Goal: Information Seeking & Learning: Learn about a topic

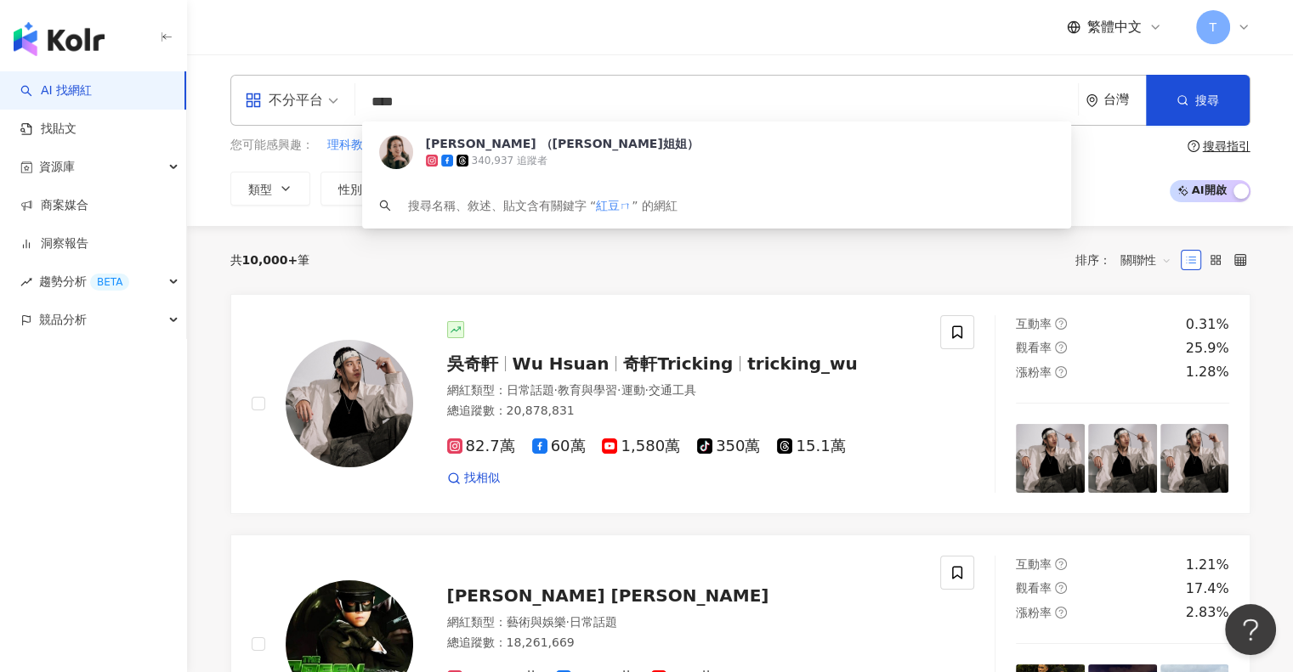
type input "***"
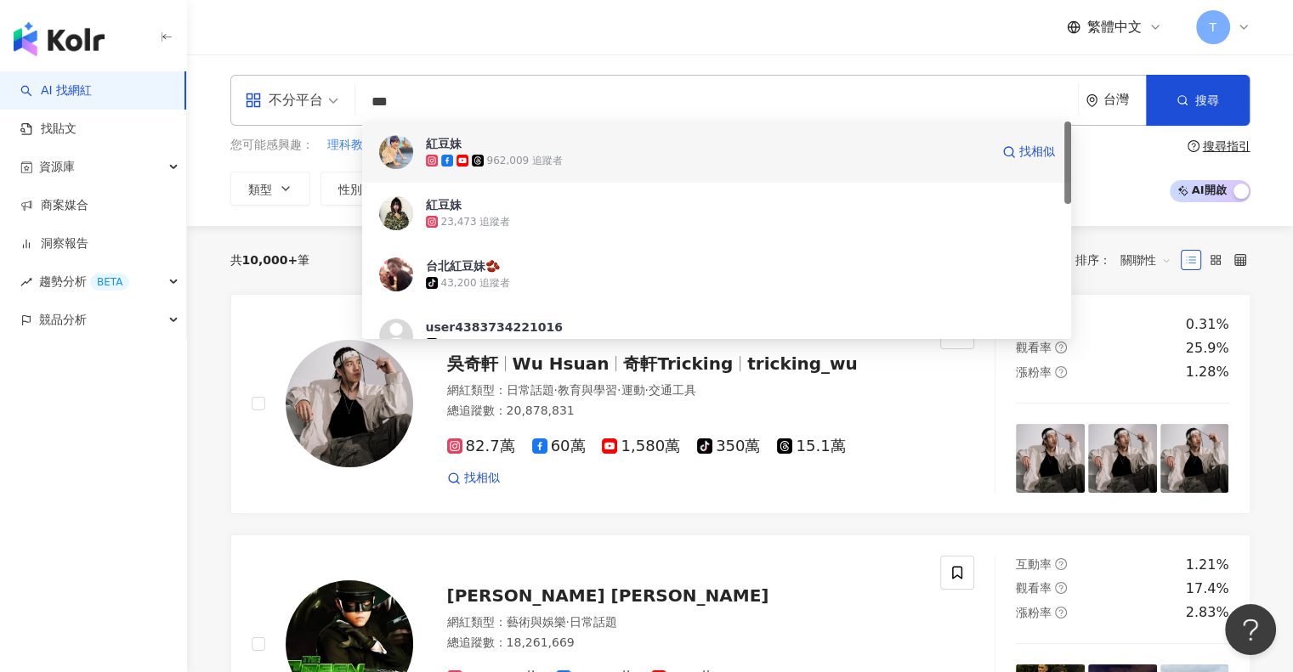
click at [481, 153] on div "962,009 追蹤者" at bounding box center [707, 160] width 563 height 17
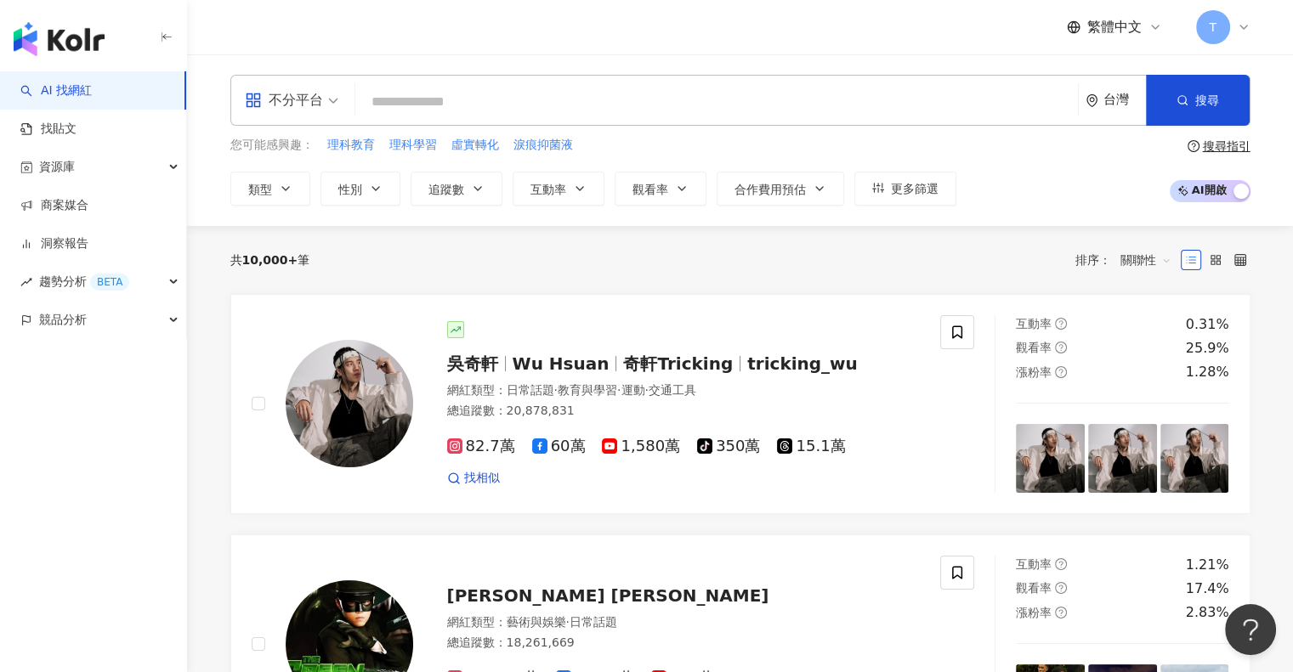
paste input "*********"
type input "*********"
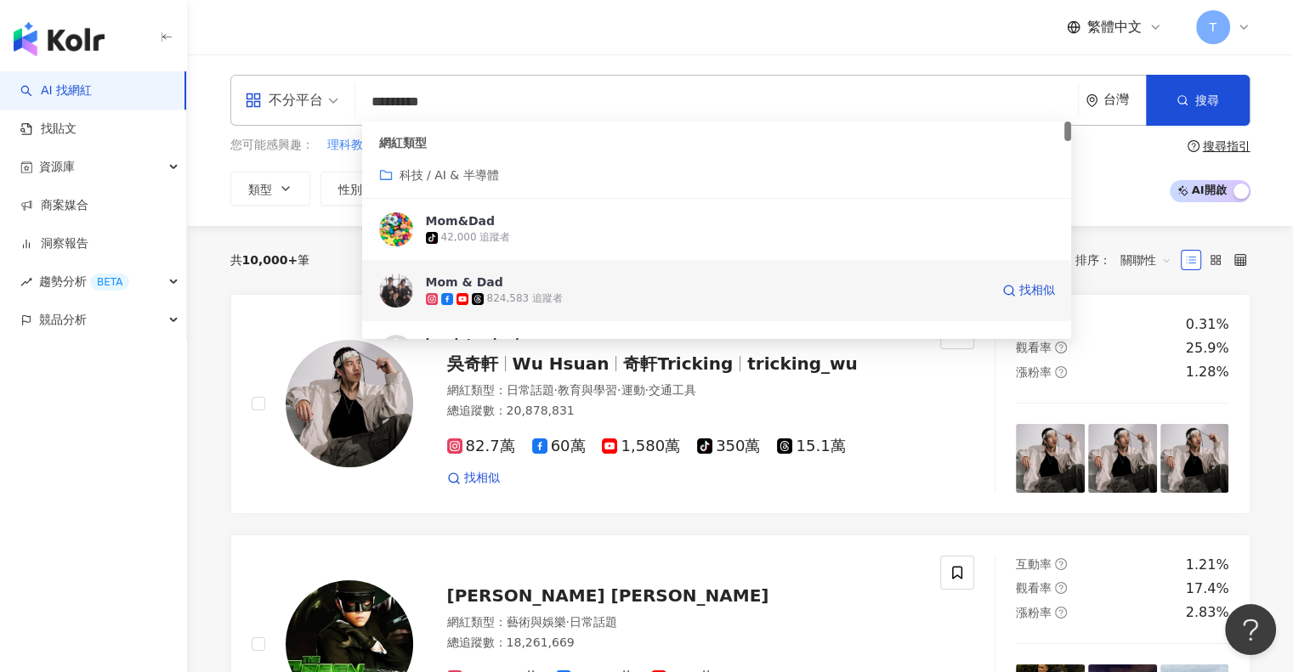
click at [535, 278] on span "Mom & Dad" at bounding box center [707, 282] width 563 height 17
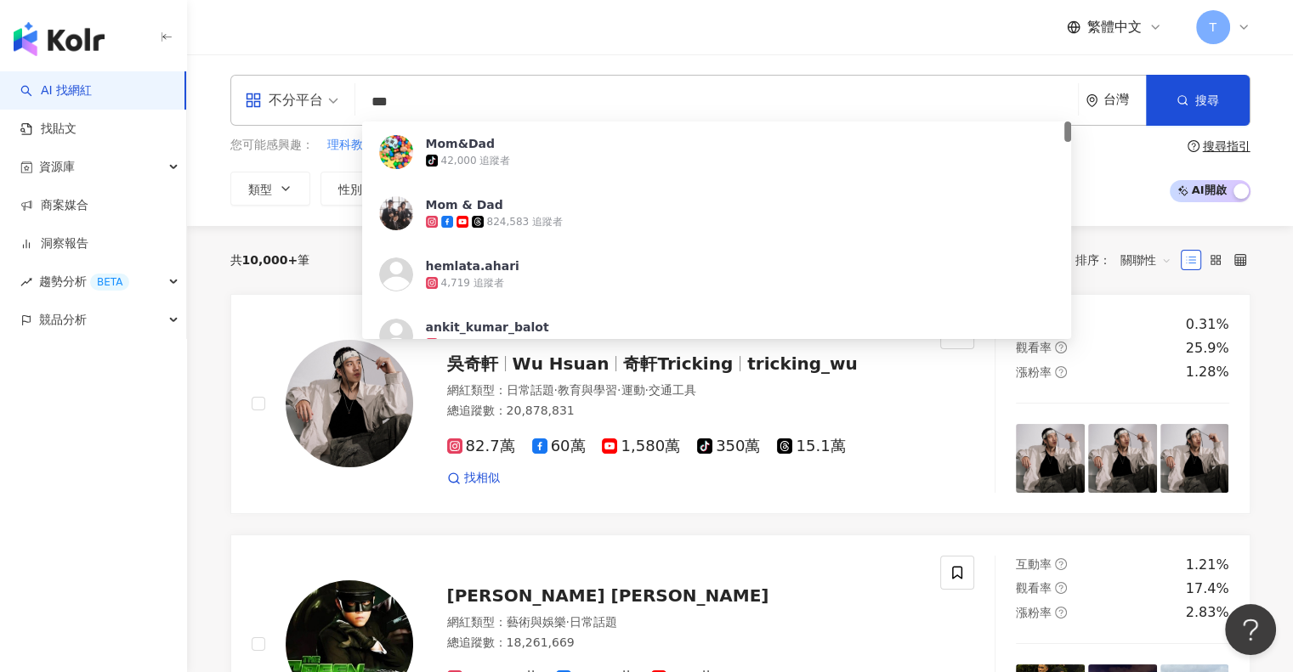
type input "***"
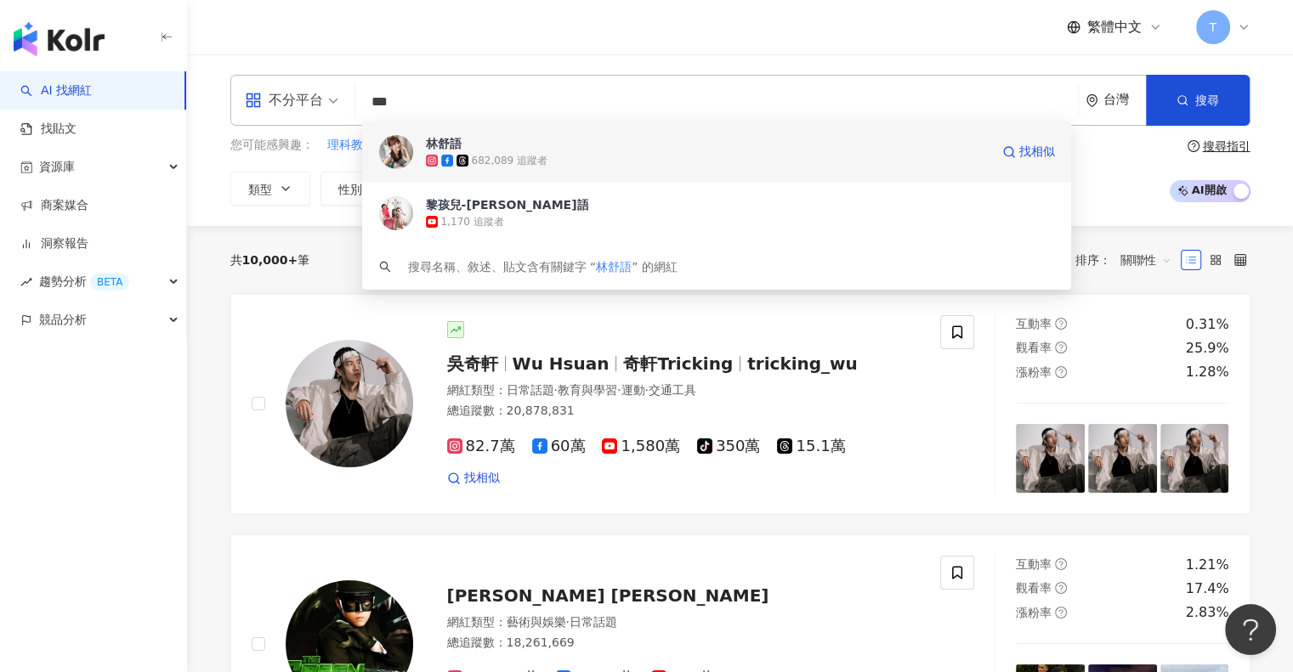
click at [584, 150] on span "林舒語" at bounding box center [707, 143] width 563 height 17
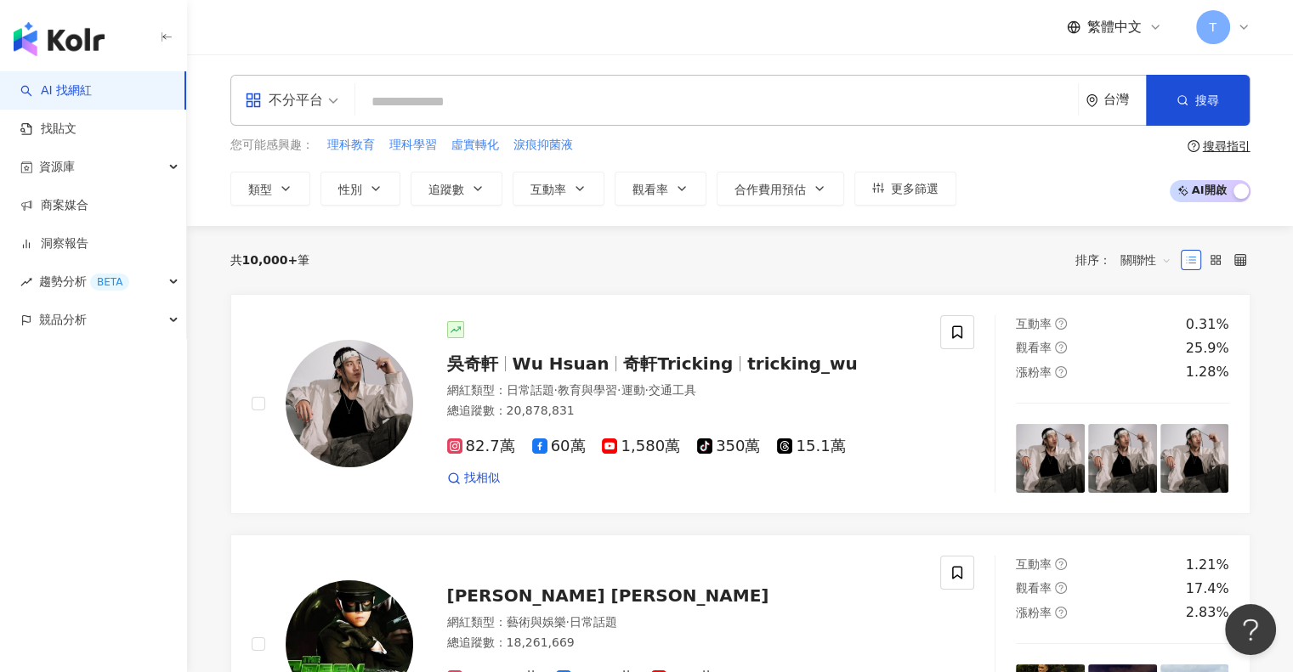
paste input "*******"
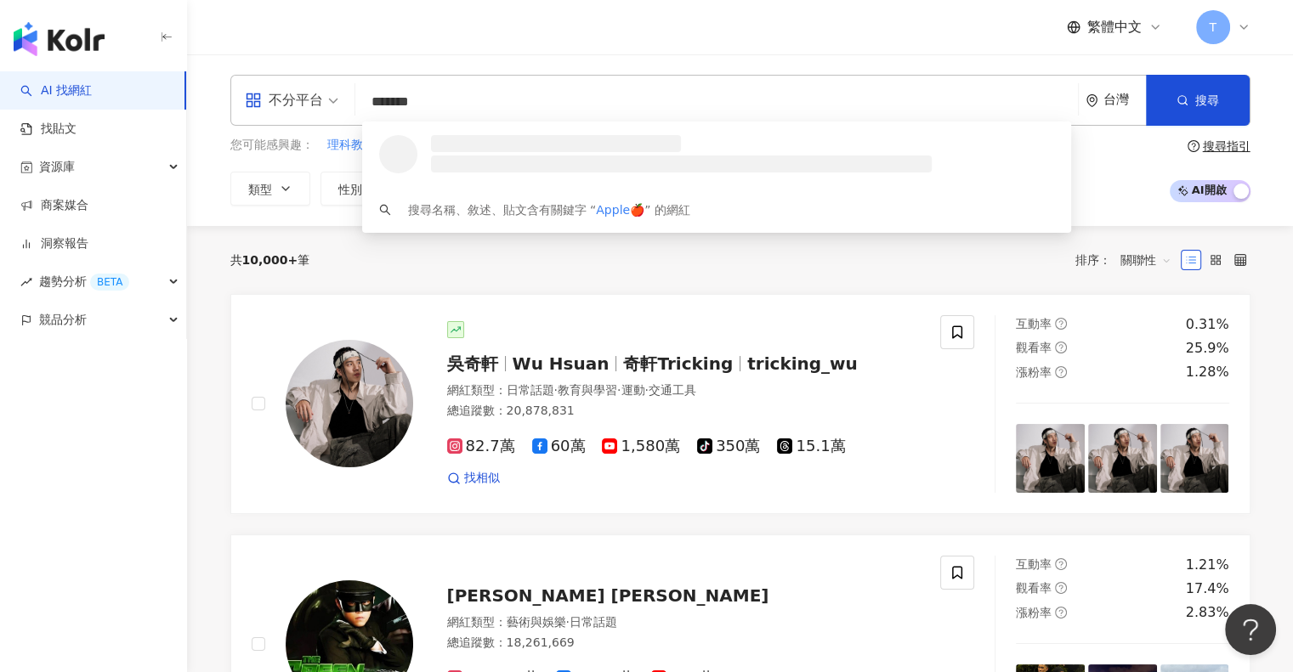
type input "*******"
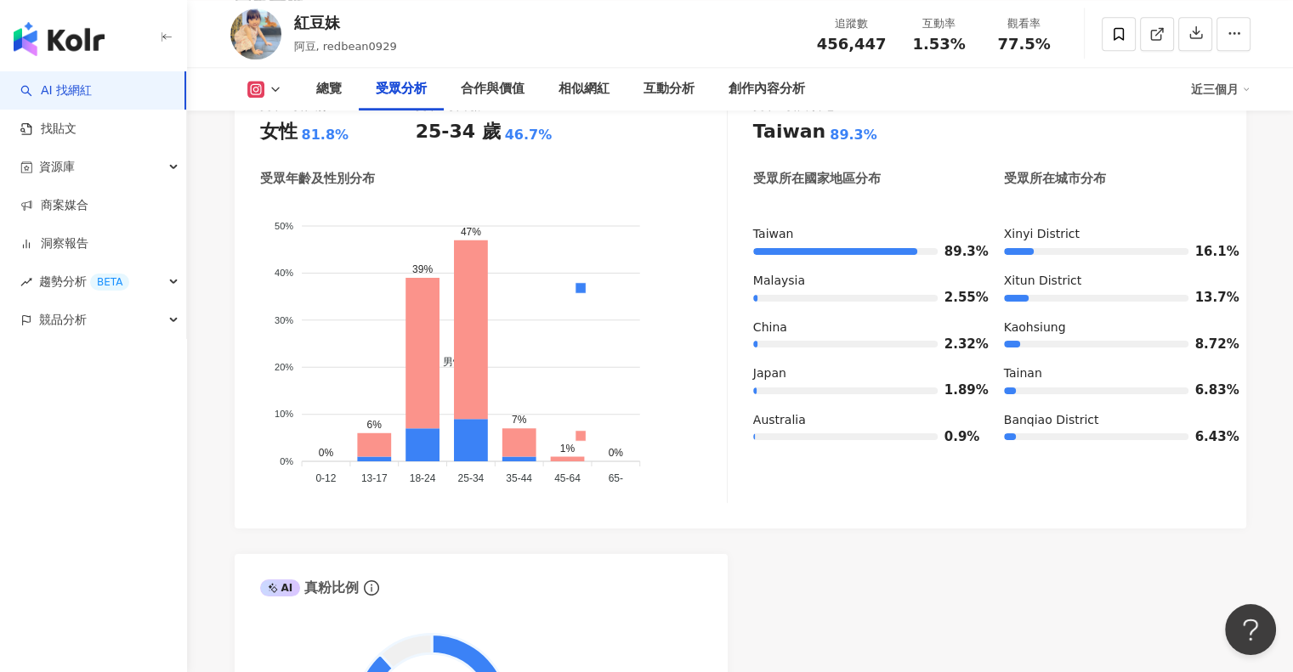
scroll to position [1530, 0]
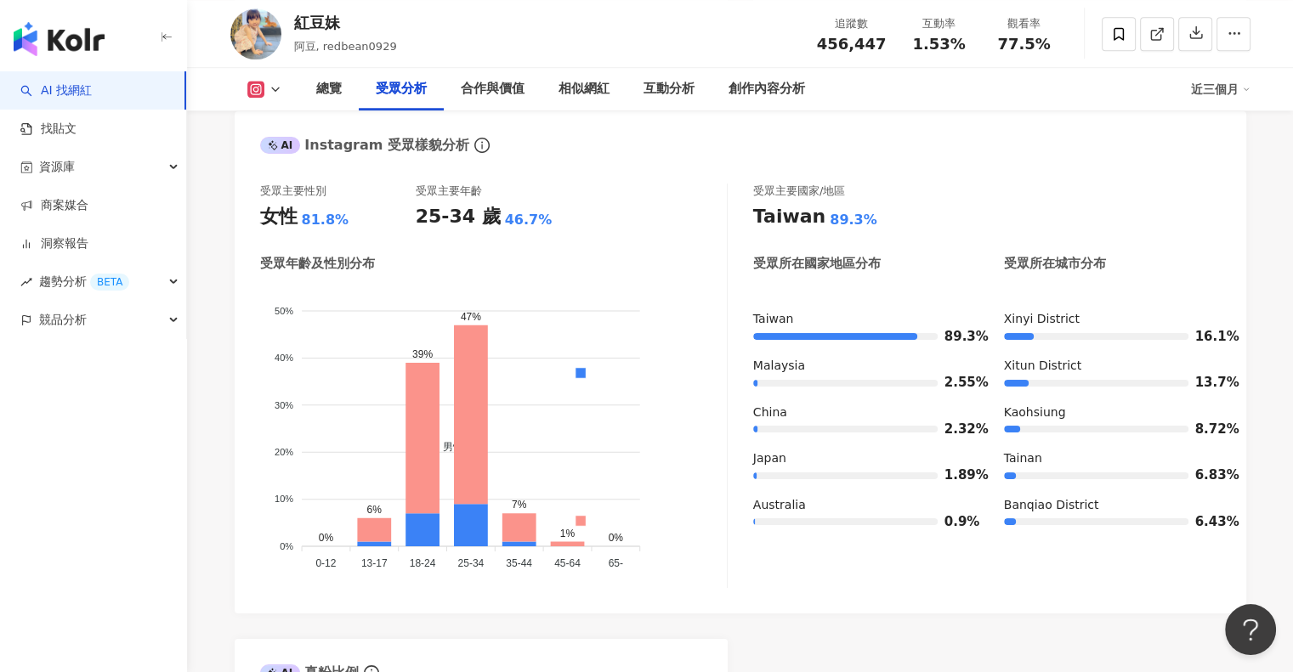
click at [275, 82] on icon at bounding box center [276, 89] width 14 height 14
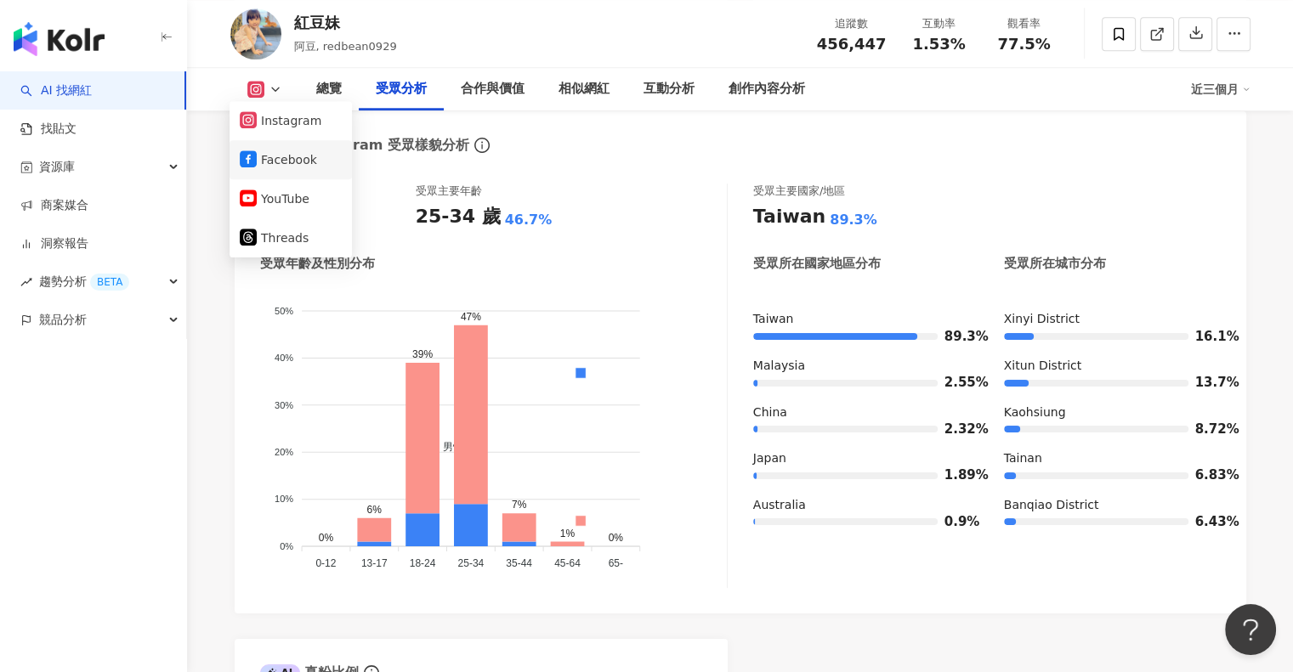
click at [292, 149] on button "Facebook" at bounding box center [291, 160] width 102 height 24
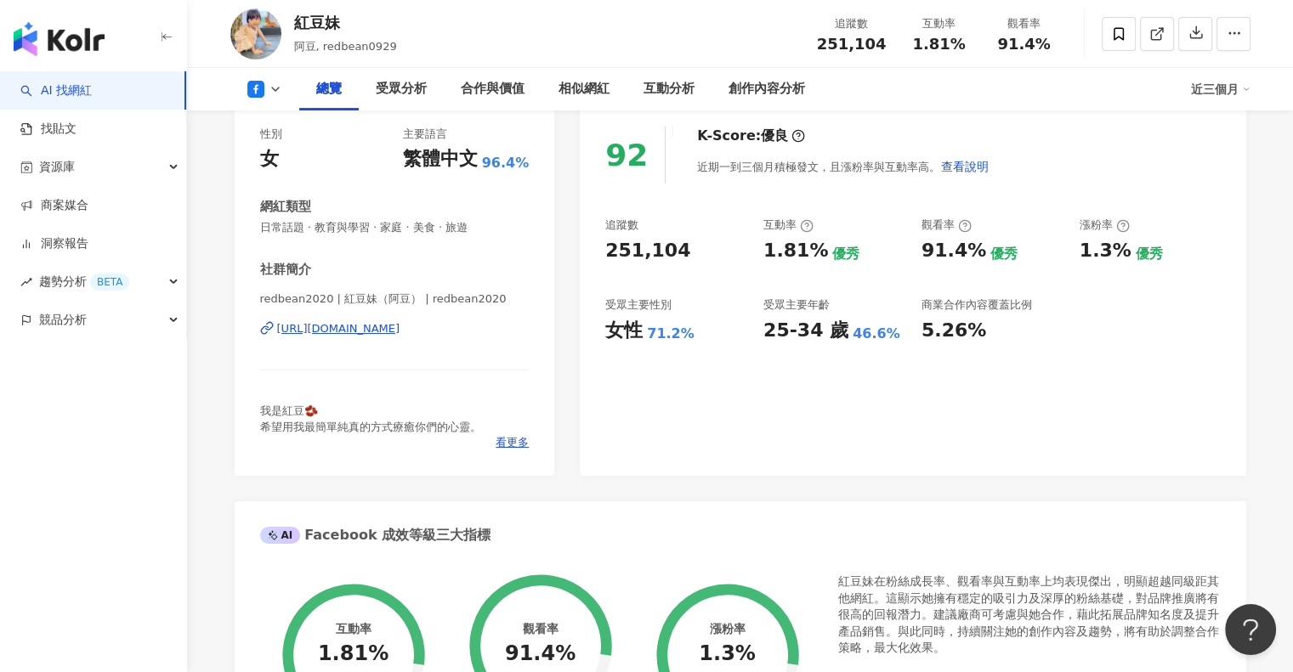
scroll to position [155, 0]
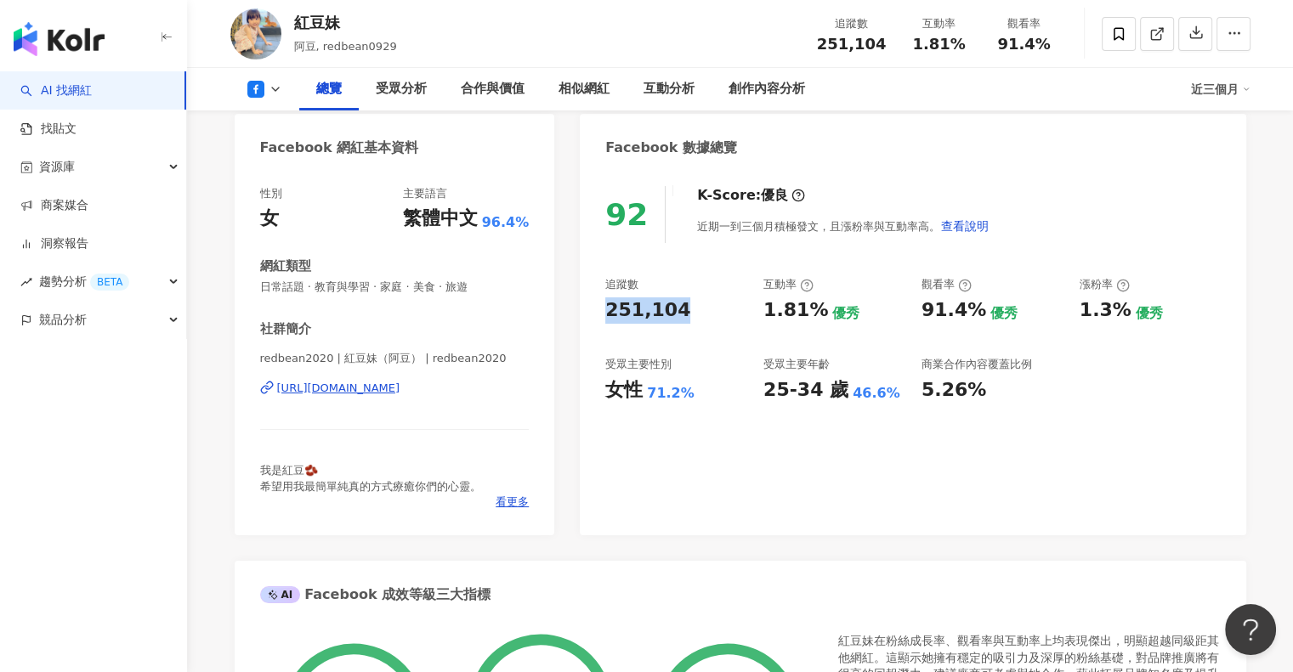
drag, startPoint x: 609, startPoint y: 312, endPoint x: 679, endPoint y: 306, distance: 70.8
click at [679, 306] on div "251,104" at bounding box center [675, 310] width 141 height 26
copy div "251,104"
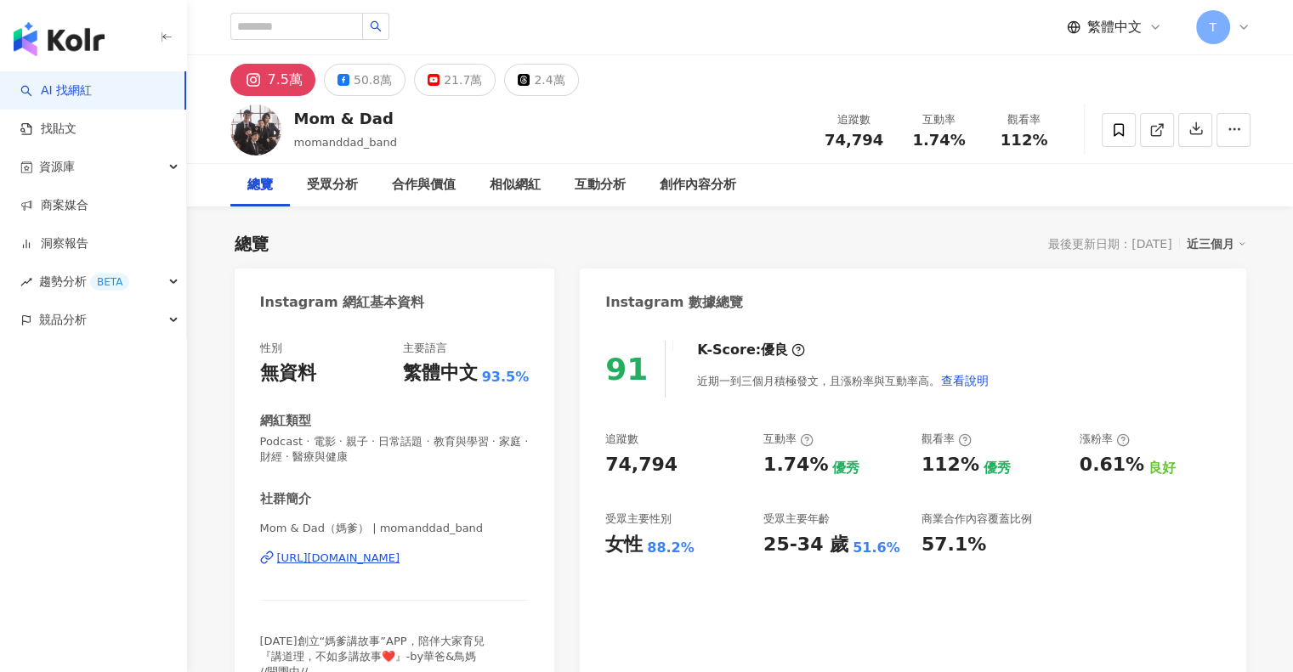
drag, startPoint x: 657, startPoint y: 462, endPoint x: 692, endPoint y: 461, distance: 34.9
click at [688, 462] on div "74,794" at bounding box center [675, 465] width 141 height 26
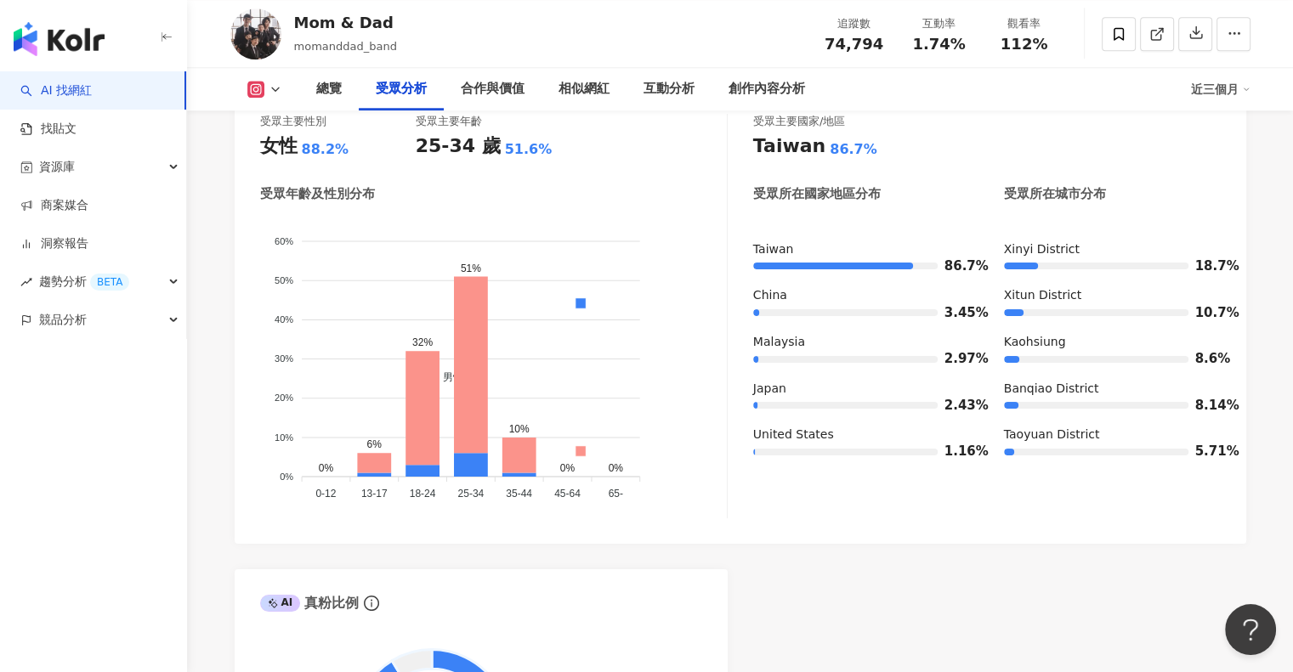
scroll to position [1445, 0]
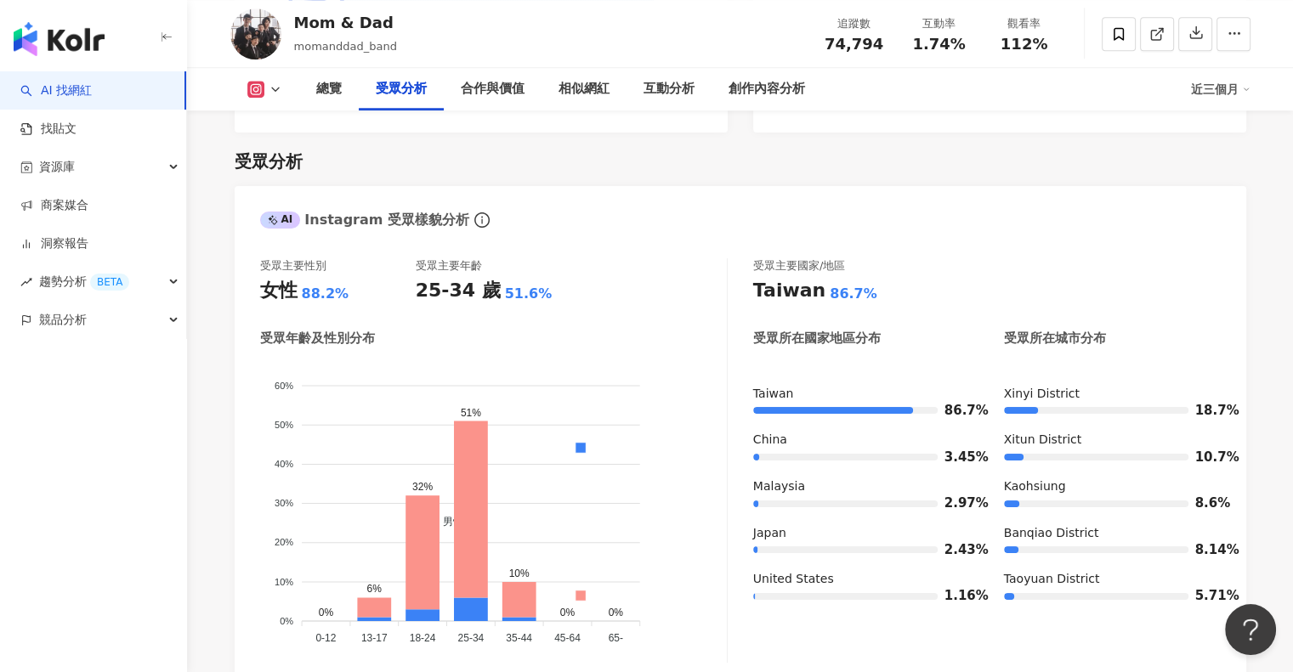
click at [275, 82] on icon at bounding box center [276, 89] width 14 height 14
click at [272, 155] on button "Facebook" at bounding box center [291, 160] width 102 height 24
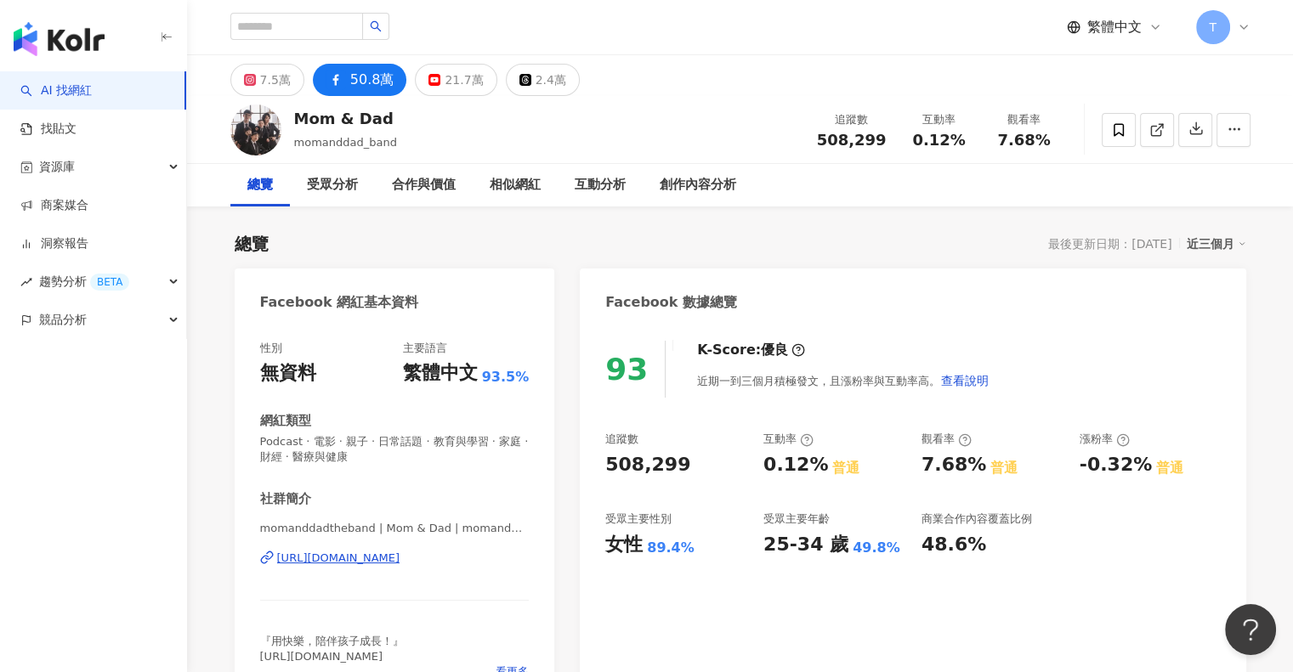
drag, startPoint x: 646, startPoint y: 466, endPoint x: 1255, endPoint y: 351, distance: 620.1
click at [690, 466] on div "508,299" at bounding box center [675, 465] width 141 height 26
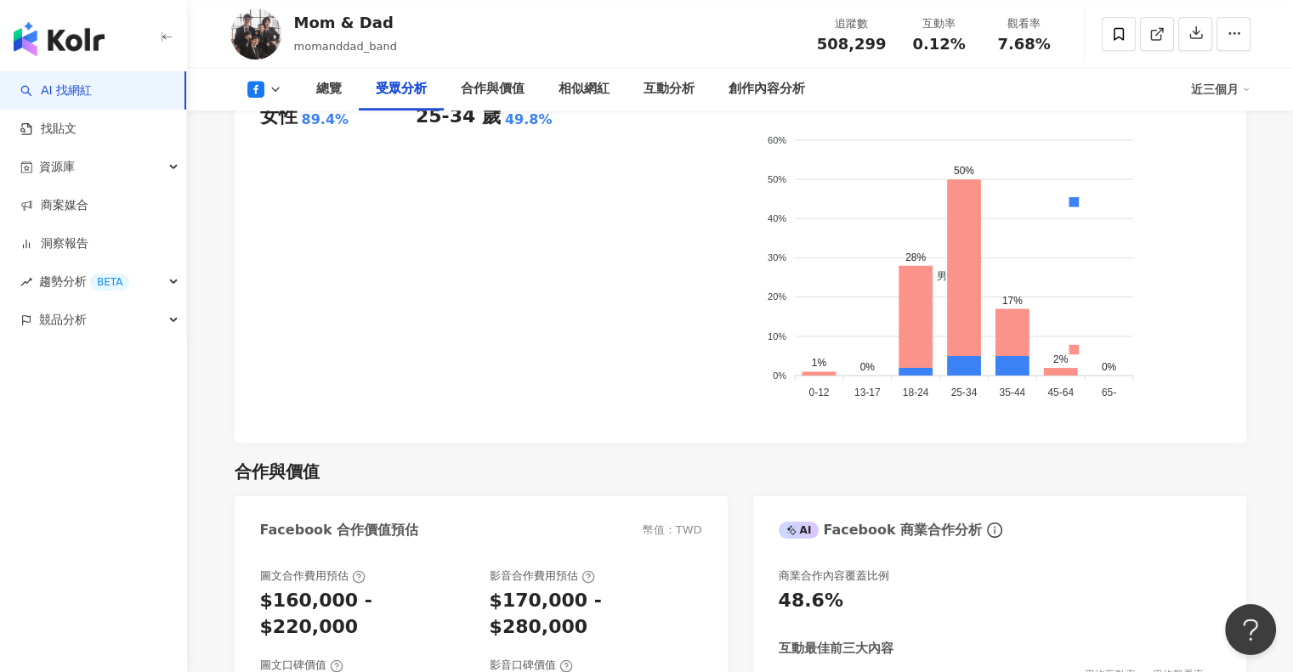
scroll to position [1360, 0]
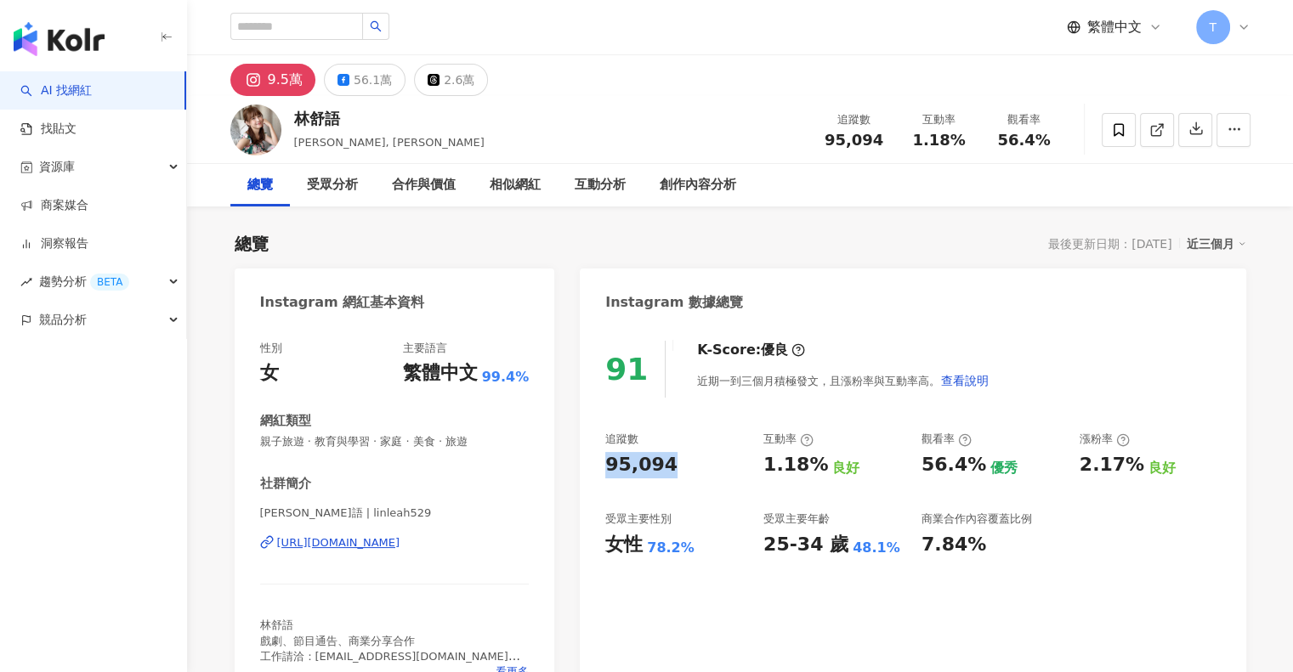
drag, startPoint x: 602, startPoint y: 462, endPoint x: 671, endPoint y: 465, distance: 69.7
click at [671, 465] on div "91 K-Score : 優良 近期一到三個月積極發文，且漲粉率與互動率高。 查看說明 追蹤數 95,094 互動率 1.18% 良好 觀看率 56.4% 優…" at bounding box center [912, 515] width 665 height 382
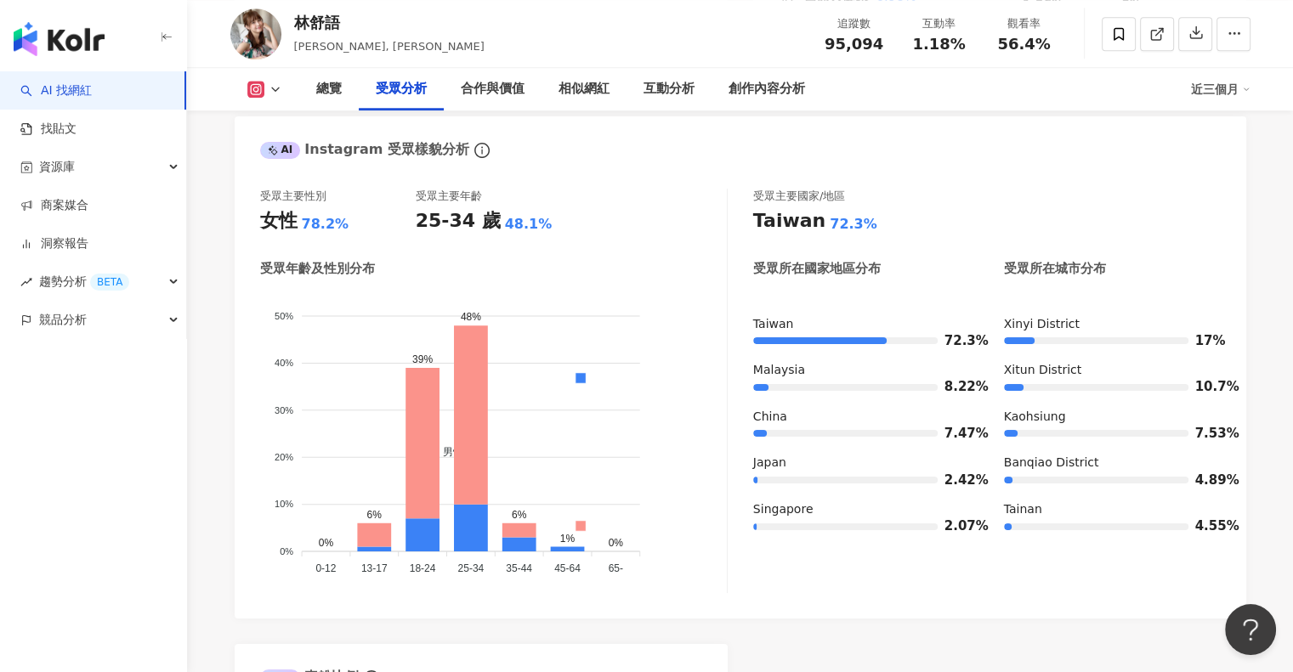
scroll to position [1530, 0]
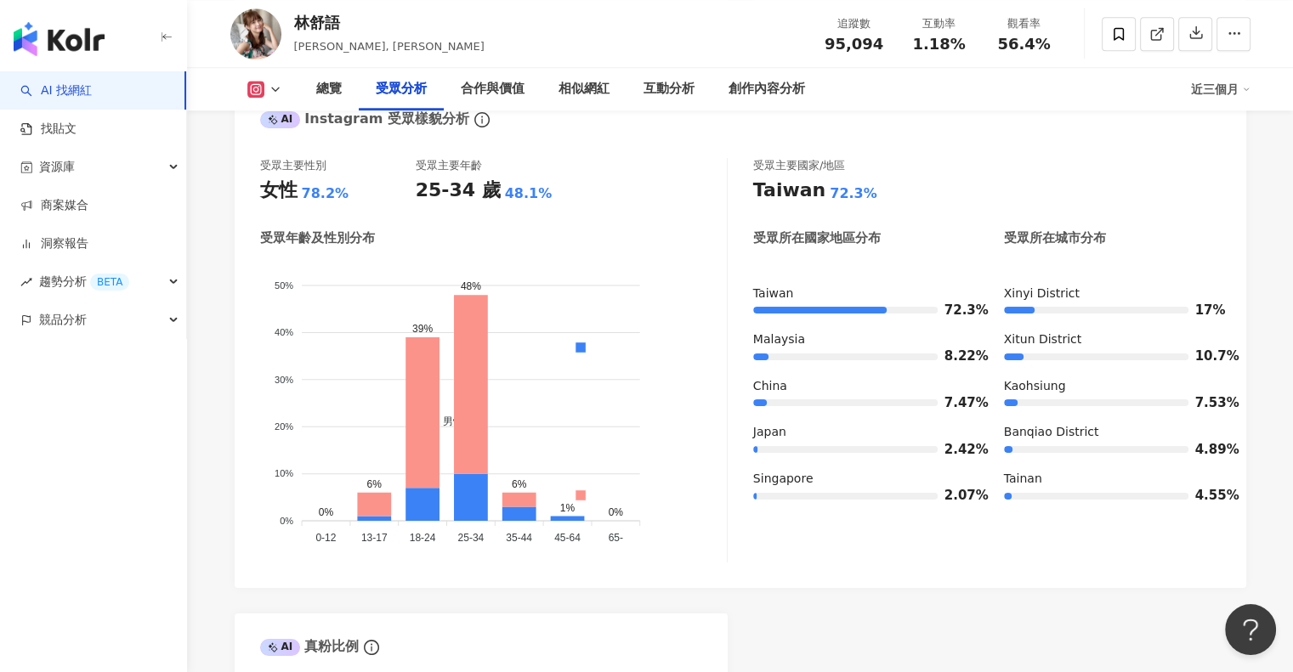
click at [273, 93] on icon at bounding box center [276, 89] width 14 height 14
click at [274, 153] on button "Facebook" at bounding box center [291, 160] width 102 height 24
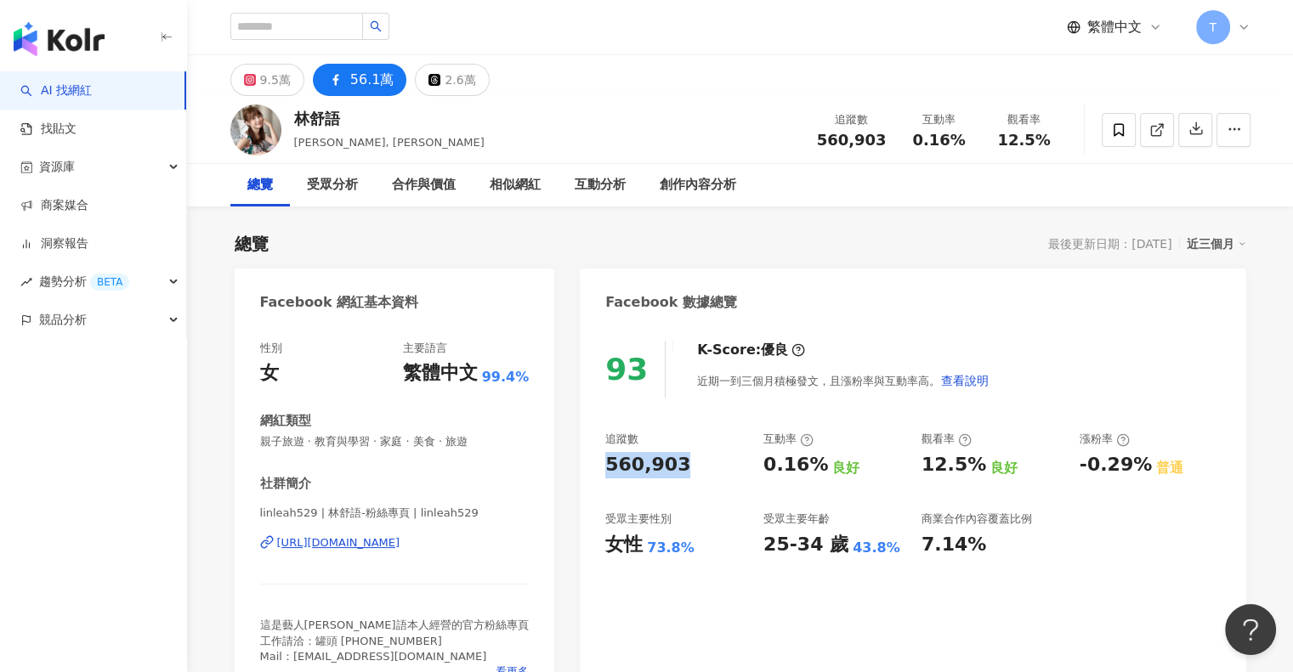
drag, startPoint x: 603, startPoint y: 464, endPoint x: 699, endPoint y: 463, distance: 96.0
click at [699, 463] on div "93 K-Score : 優良 近期一到三個月積極發文，且漲粉率與互動率高。 查看說明 追蹤數 560,903 互動率 0.16% 良好 觀看率 12.5% …" at bounding box center [912, 515] width 665 height 382
copy div "560,903"
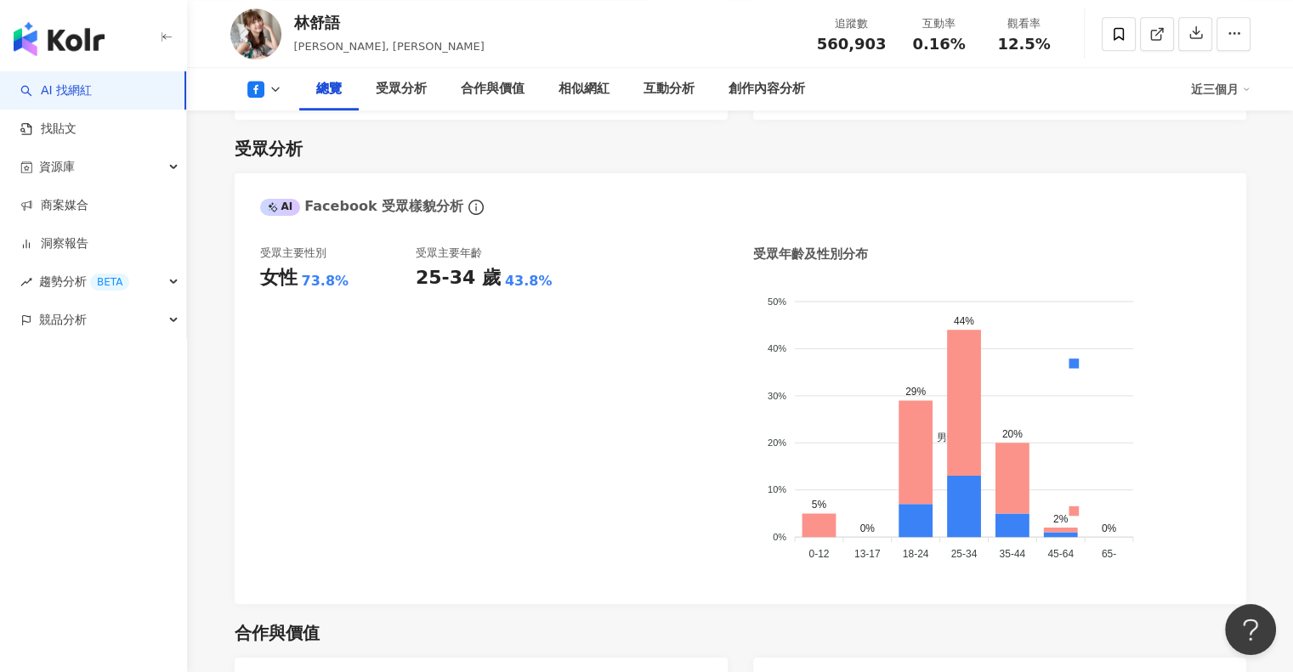
scroll to position [1445, 0]
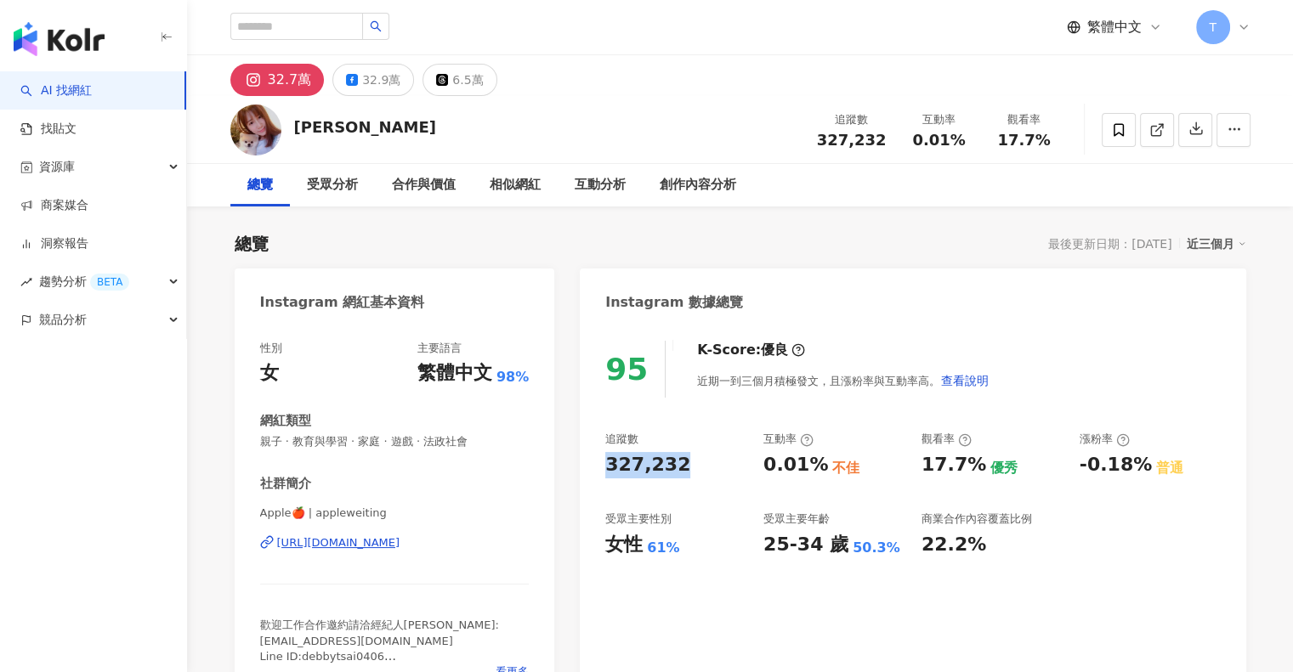
drag, startPoint x: 593, startPoint y: 478, endPoint x: 690, endPoint y: 467, distance: 97.4
click at [690, 467] on div "95 K-Score : 優良 近期一到三個月積極發文，且漲粉率與互動率高。 查看說明 追蹤數 327,232 互動率 0.01% 不佳 觀看率 17.7% …" at bounding box center [912, 515] width 665 height 382
click at [399, 87] on button "32.9萬" at bounding box center [373, 80] width 82 height 32
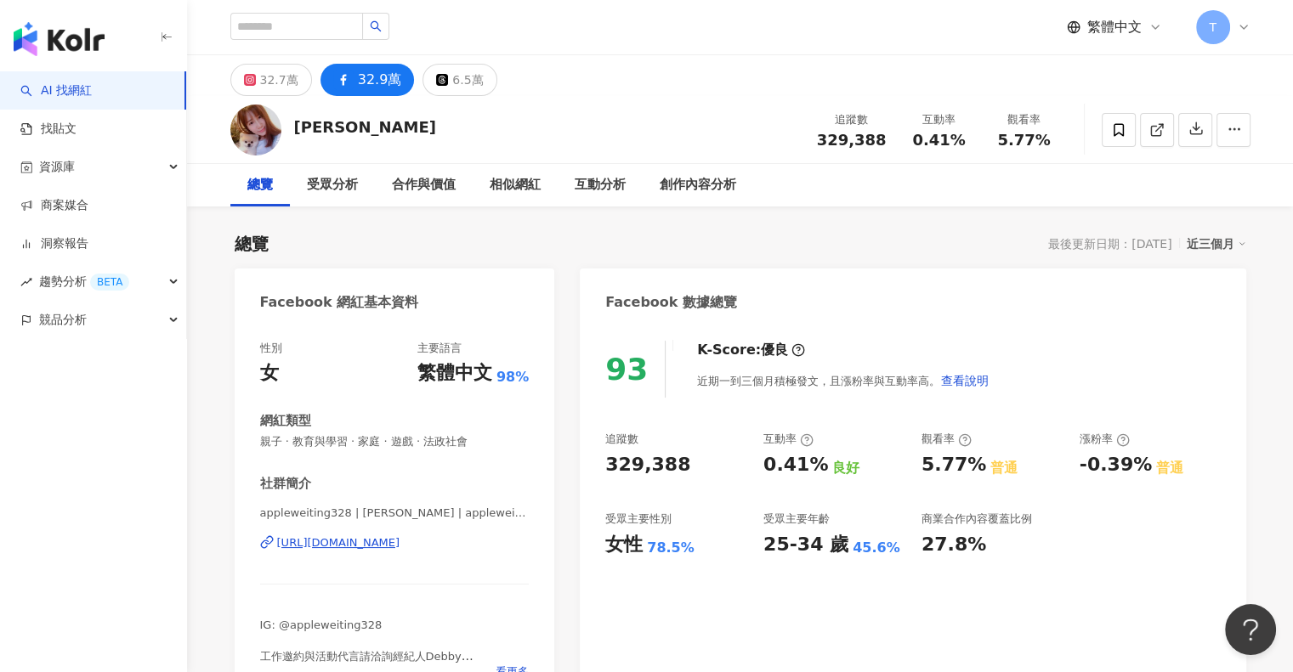
drag, startPoint x: 599, startPoint y: 468, endPoint x: 682, endPoint y: 465, distance: 83.4
click at [682, 465] on div "93 K-Score : 優良 近期一到三個月積極發文，且漲粉率與互動率高。 查看說明 追蹤數 329,388 互動率 0.41% 良好 觀看率 5.77% …" at bounding box center [912, 515] width 665 height 382
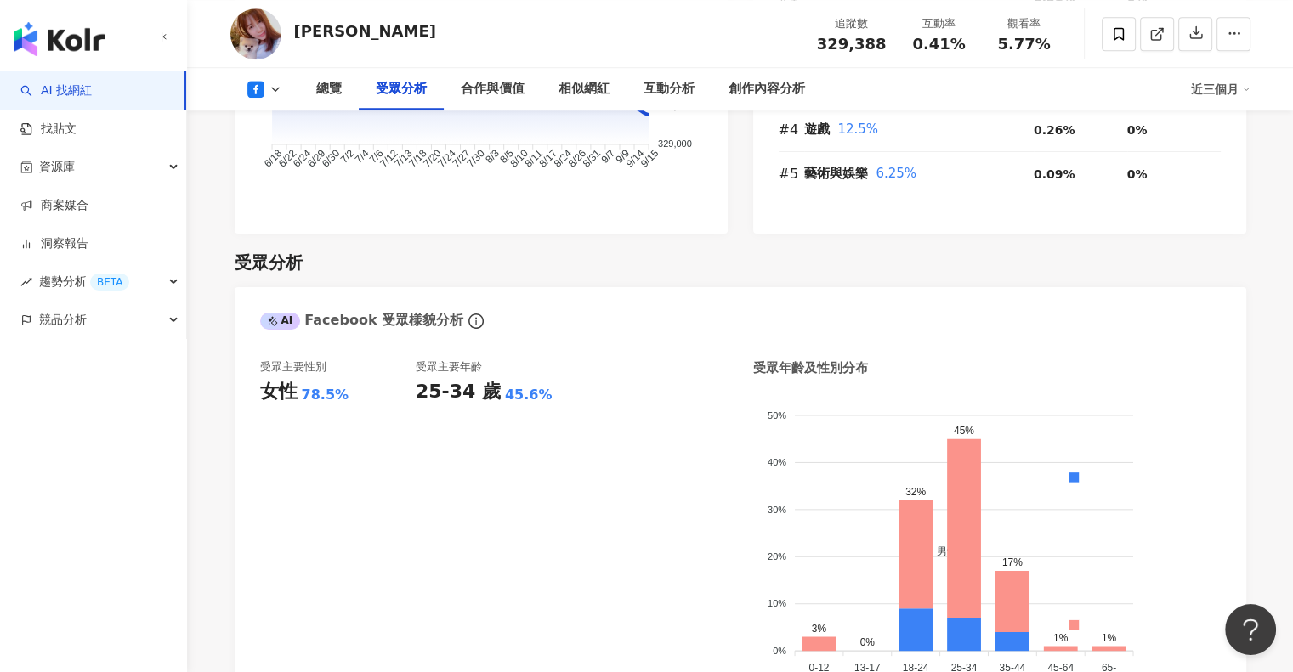
scroll to position [1445, 0]
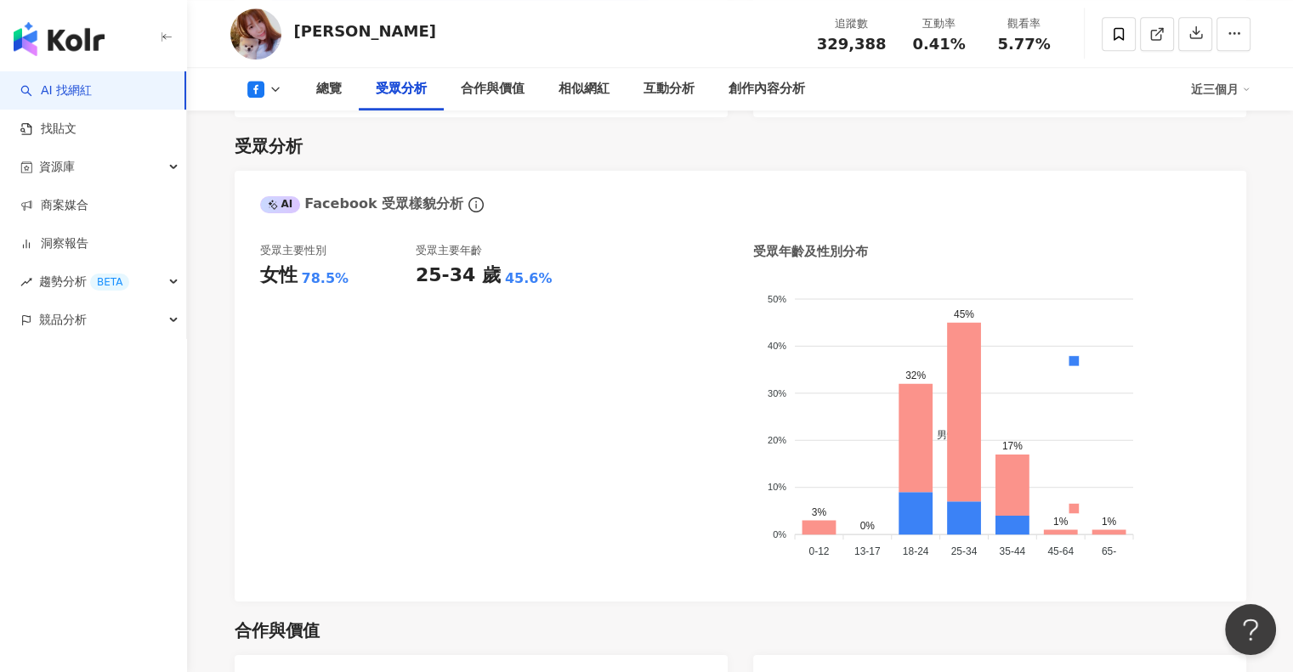
click at [263, 94] on icon at bounding box center [255, 89] width 17 height 17
click at [271, 123] on button "Instagram" at bounding box center [291, 121] width 102 height 24
